Goal: Transaction & Acquisition: Obtain resource

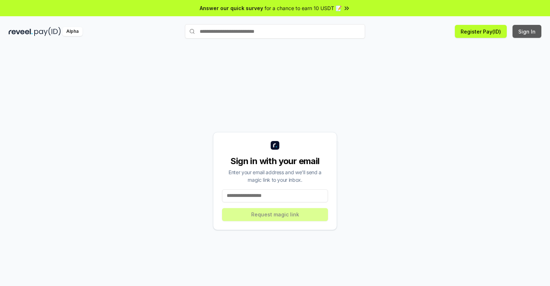
click at [527, 31] on button "Sign In" at bounding box center [526, 31] width 29 height 13
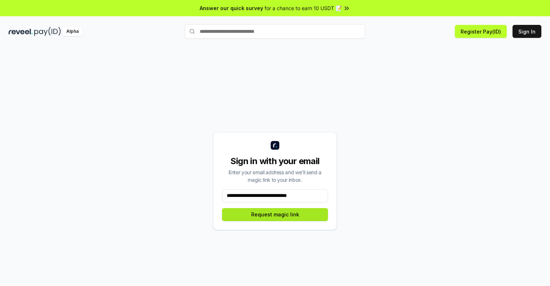
type input "**********"
click at [275, 214] on button "Request magic link" at bounding box center [275, 214] width 106 height 13
